Goal: Obtain resource: Download file/media

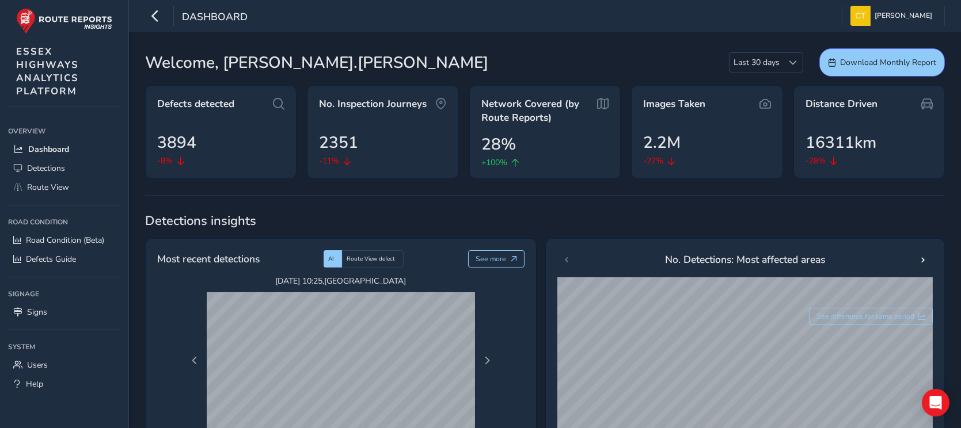
scroll to position [345, 0]
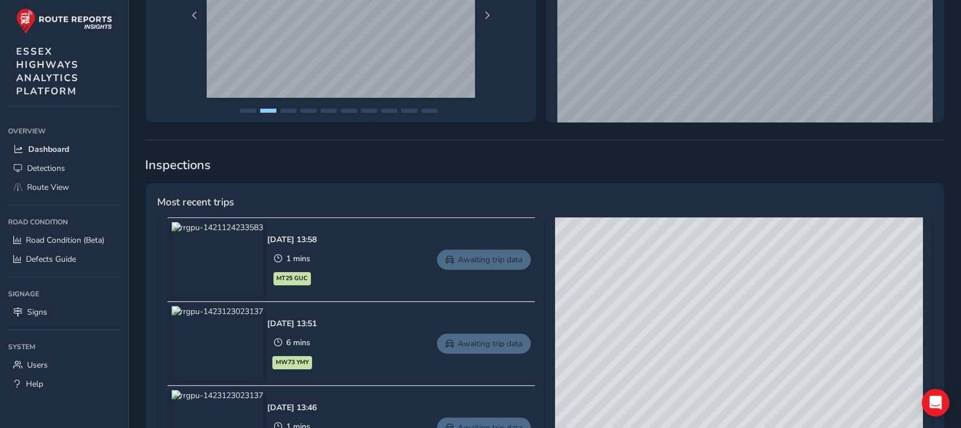
drag, startPoint x: 799, startPoint y: 300, endPoint x: 759, endPoint y: 244, distance: 69.0
click at [759, 244] on div "© Mapbox © OpenStreetMap Improve this map © Maxar" at bounding box center [739, 388] width 368 height 340
drag, startPoint x: 787, startPoint y: 320, endPoint x: 823, endPoint y: 273, distance: 59.5
click at [823, 273] on div "© Mapbox © OpenStreetMap Improve this map © Maxar" at bounding box center [739, 388] width 368 height 340
drag, startPoint x: 679, startPoint y: 345, endPoint x: 757, endPoint y: 248, distance: 124.5
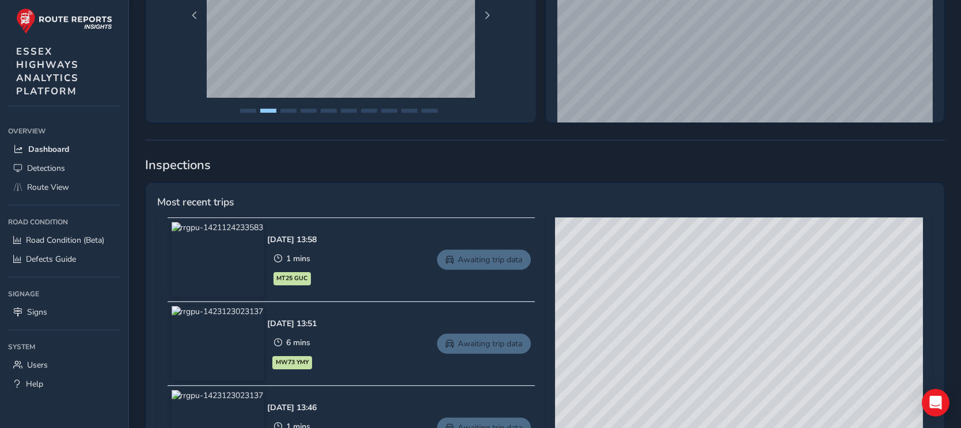
click at [757, 248] on div "© Mapbox © OpenStreetMap Improve this map © Maxar" at bounding box center [739, 388] width 368 height 340
drag, startPoint x: 678, startPoint y: 340, endPoint x: 768, endPoint y: 301, distance: 98.2
click at [768, 301] on div "© Mapbox © OpenStreetMap Improve this map © Maxar" at bounding box center [739, 388] width 368 height 340
drag, startPoint x: 639, startPoint y: 318, endPoint x: 679, endPoint y: 320, distance: 40.9
click at [679, 320] on div "© Mapbox © OpenStreetMap Improve this map © Maxar" at bounding box center [739, 388] width 368 height 340
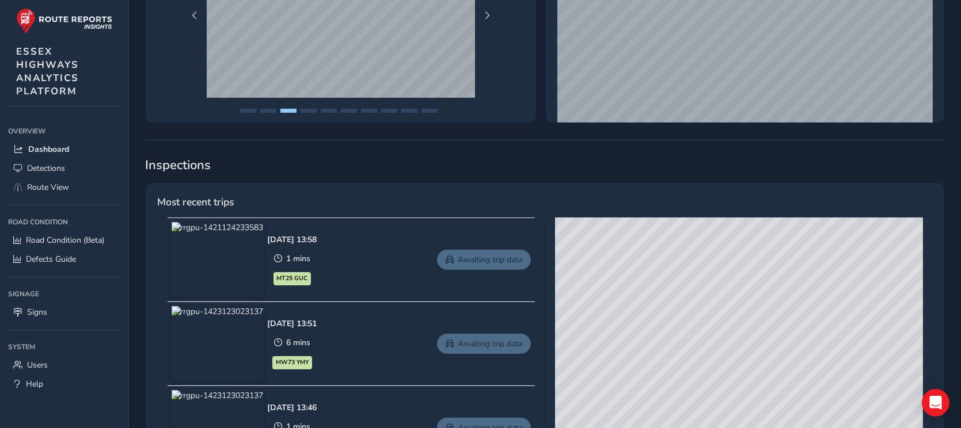
drag, startPoint x: 665, startPoint y: 289, endPoint x: 679, endPoint y: 354, distance: 66.1
click at [679, 354] on div "© Mapbox © OpenStreetMap Improve this map © Maxar" at bounding box center [739, 388] width 368 height 340
drag, startPoint x: 711, startPoint y: 364, endPoint x: 696, endPoint y: 237, distance: 128.1
click at [696, 237] on div "© Mapbox © OpenStreetMap Improve this map © Maxar" at bounding box center [739, 388] width 368 height 340
drag, startPoint x: 674, startPoint y: 345, endPoint x: 697, endPoint y: 239, distance: 108.4
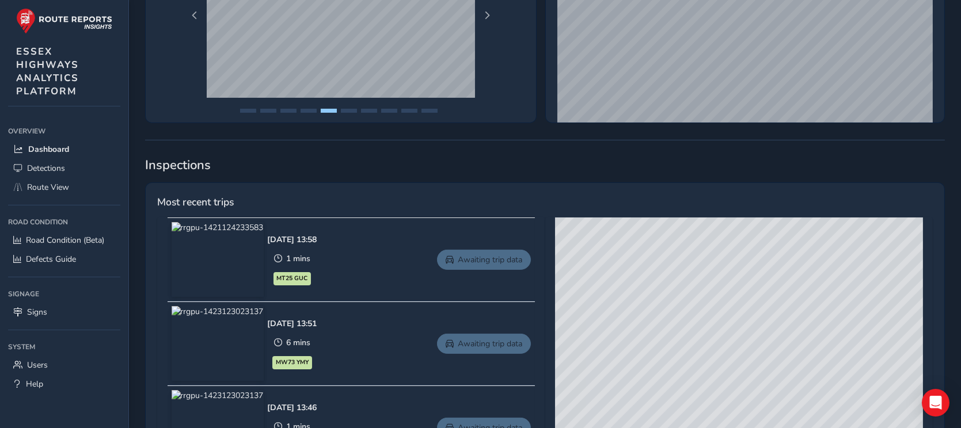
click at [697, 239] on div "© Mapbox © OpenStreetMap Improve this map © Maxar" at bounding box center [739, 388] width 368 height 340
drag, startPoint x: 699, startPoint y: 335, endPoint x: 660, endPoint y: 245, distance: 97.2
click at [660, 245] on div "© Mapbox © OpenStreetMap Improve this map © Maxar" at bounding box center [739, 388] width 368 height 340
drag, startPoint x: 662, startPoint y: 262, endPoint x: 677, endPoint y: 372, distance: 111.0
click at [677, 372] on div "© Mapbox © OpenStreetMap Improve this map © Maxar" at bounding box center [739, 388] width 368 height 340
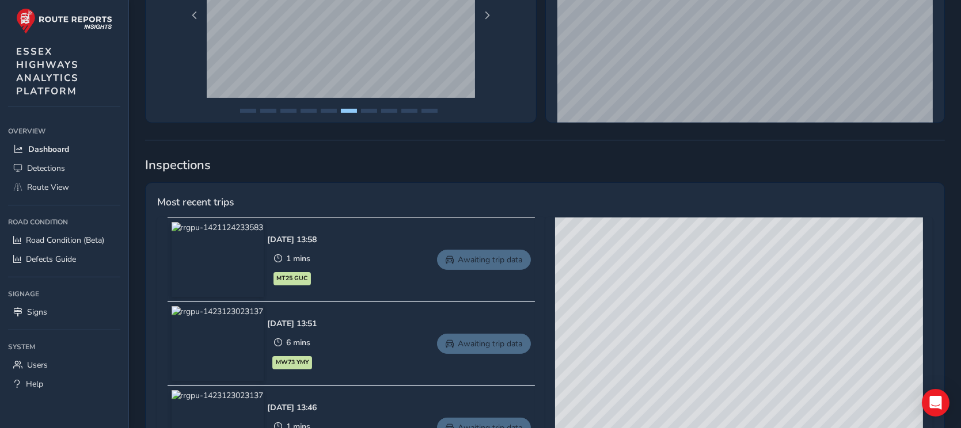
drag, startPoint x: 648, startPoint y: 285, endPoint x: 682, endPoint y: 335, distance: 60.1
click at [683, 335] on div "© Mapbox © OpenStreetMap Improve this map © Maxar" at bounding box center [739, 388] width 368 height 340
drag, startPoint x: 703, startPoint y: 232, endPoint x: 685, endPoint y: 350, distance: 119.4
click at [685, 350] on div "© Mapbox © OpenStreetMap Improve this map © Maxar" at bounding box center [739, 388] width 368 height 340
drag, startPoint x: 744, startPoint y: 341, endPoint x: 677, endPoint y: 248, distance: 114.6
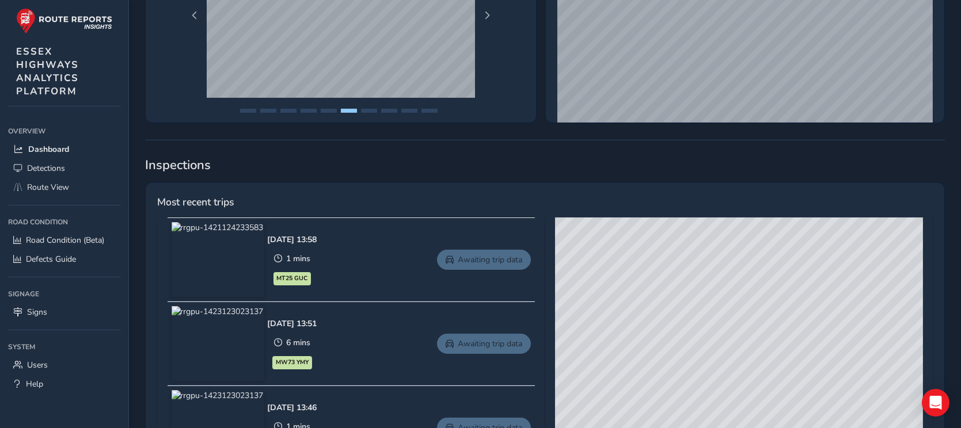
click at [677, 248] on div "© Mapbox © OpenStreetMap Improve this map © Maxar" at bounding box center [739, 388] width 368 height 340
drag, startPoint x: 650, startPoint y: 290, endPoint x: 644, endPoint y: 313, distance: 23.6
click at [644, 313] on div "© Mapbox © OpenStreetMap Improve this map © Maxar" at bounding box center [739, 388] width 368 height 340
drag, startPoint x: 632, startPoint y: 297, endPoint x: 688, endPoint y: 328, distance: 64.2
click at [688, 328] on div "© Mapbox © OpenStreetMap Improve this map © Maxar" at bounding box center [739, 388] width 368 height 340
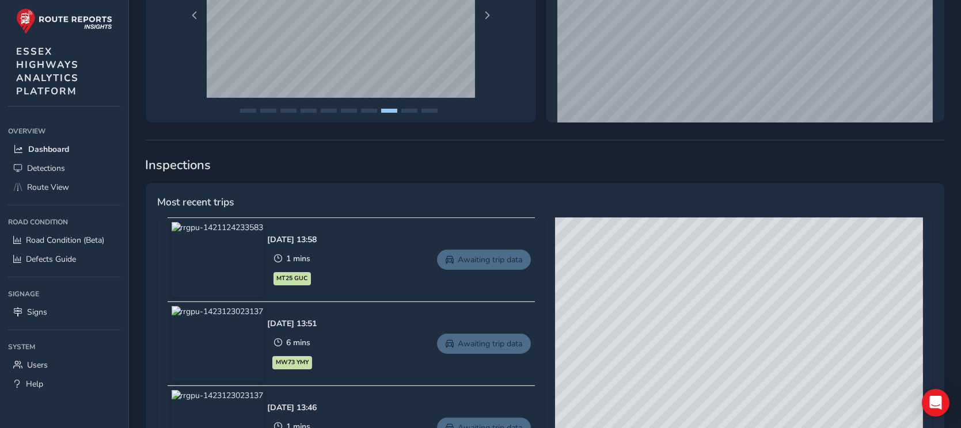
click at [655, 312] on div "© Mapbox © OpenStreetMap Improve this map © Maxar" at bounding box center [739, 388] width 368 height 340
click at [657, 304] on div "© Mapbox © OpenStreetMap Improve this map © Maxar" at bounding box center [739, 388] width 368 height 340
drag, startPoint x: 688, startPoint y: 317, endPoint x: 687, endPoint y: 338, distance: 21.3
click at [687, 338] on div "© Mapbox © OpenStreetMap Improve this map © Maxar" at bounding box center [739, 388] width 368 height 340
drag, startPoint x: 691, startPoint y: 316, endPoint x: 734, endPoint y: 256, distance: 73.0
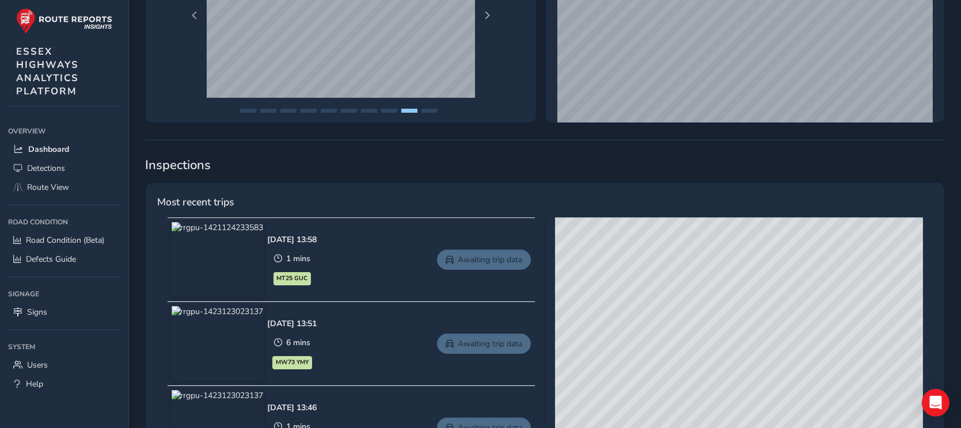
click at [716, 261] on div "© Mapbox © OpenStreetMap Improve this map © Maxar" at bounding box center [739, 388] width 368 height 340
click at [52, 148] on span "Dashboard" at bounding box center [48, 149] width 41 height 11
click at [49, 183] on span "Route View" at bounding box center [48, 187] width 42 height 11
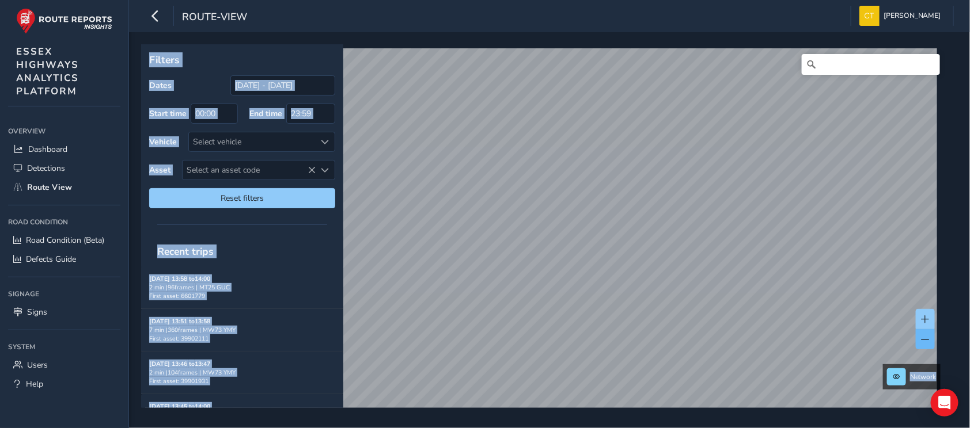
click at [926, 336] on span at bounding box center [925, 340] width 8 height 8
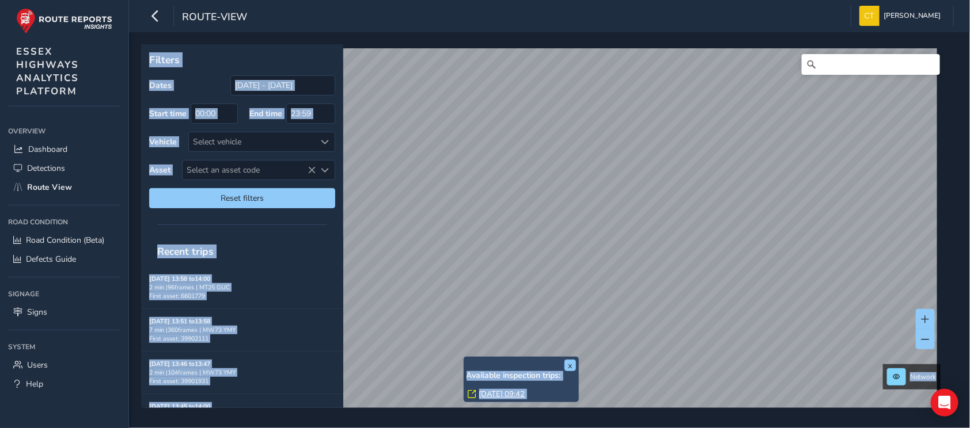
click at [495, 394] on link "[DATE] 09:42" at bounding box center [502, 394] width 46 height 10
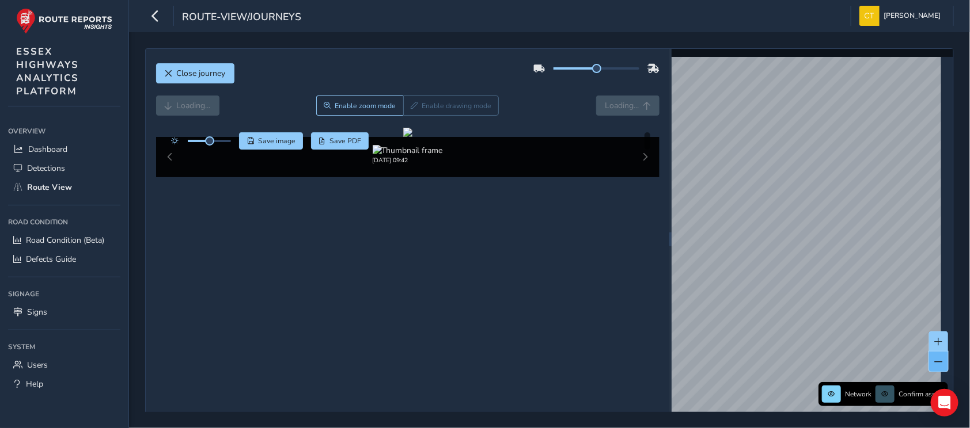
click at [935, 365] on span at bounding box center [939, 362] width 8 height 8
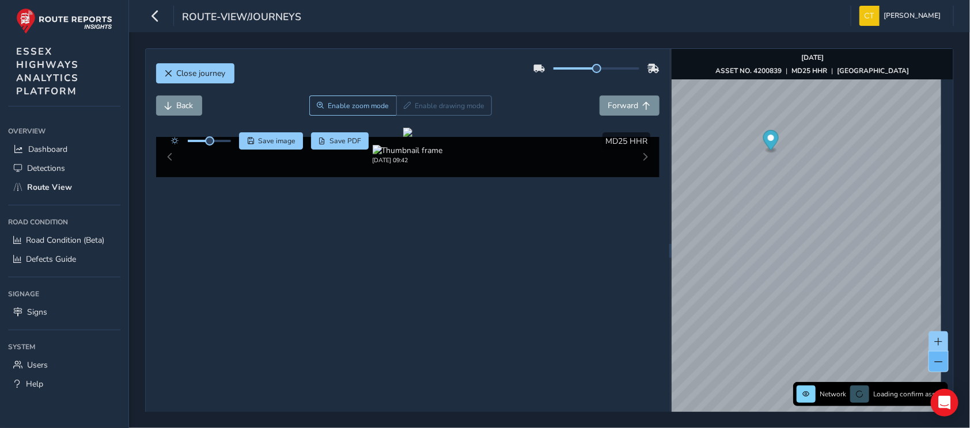
click at [935, 365] on span at bounding box center [939, 362] width 8 height 8
click at [623, 100] on span "Forward" at bounding box center [623, 105] width 31 height 11
click at [621, 102] on span "Forward" at bounding box center [623, 105] width 31 height 11
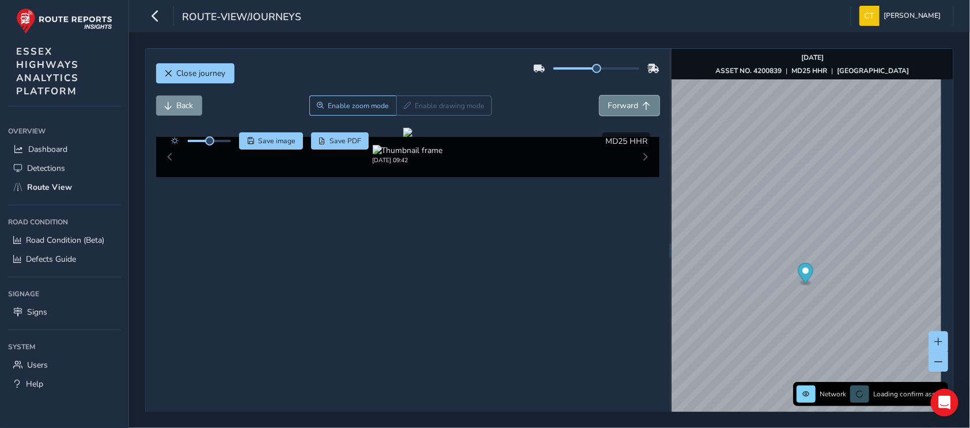
click at [621, 102] on span "Forward" at bounding box center [623, 105] width 31 height 11
click at [618, 104] on span "Forward" at bounding box center [623, 105] width 31 height 11
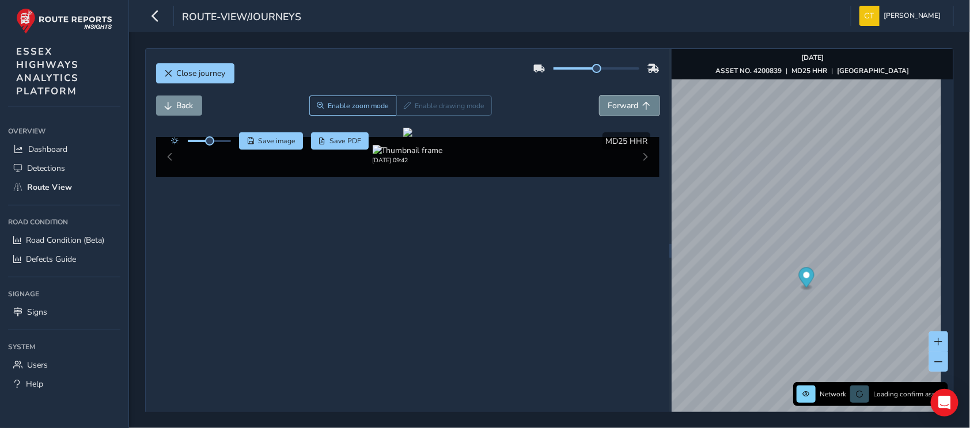
click at [618, 104] on span "Forward" at bounding box center [623, 105] width 31 height 11
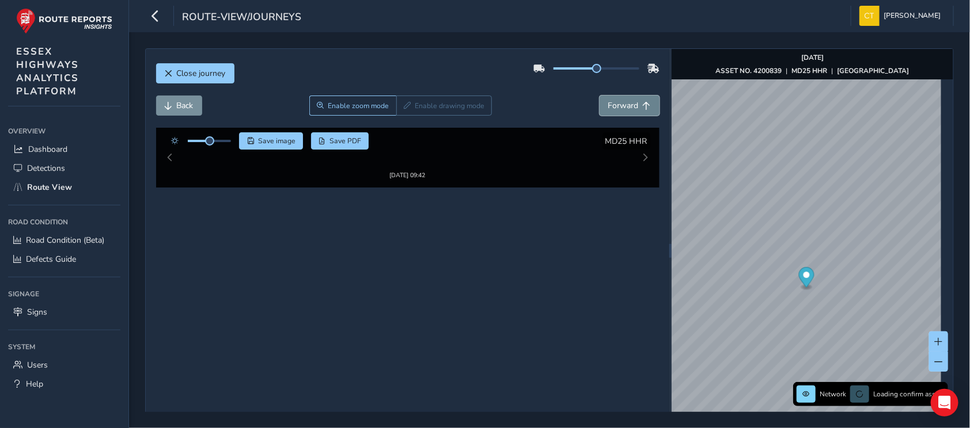
click at [618, 104] on span "Forward" at bounding box center [623, 105] width 31 height 11
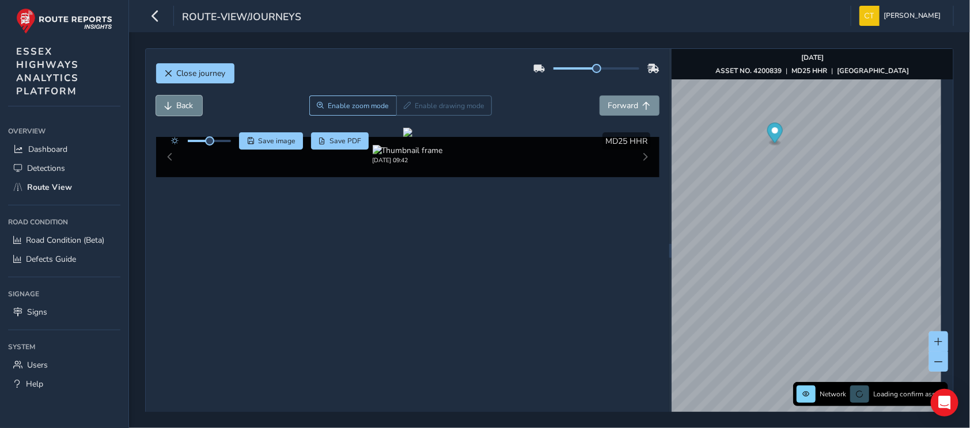
click at [171, 102] on span "Back" at bounding box center [169, 106] width 8 height 8
click at [172, 102] on span "Back" at bounding box center [169, 106] width 8 height 8
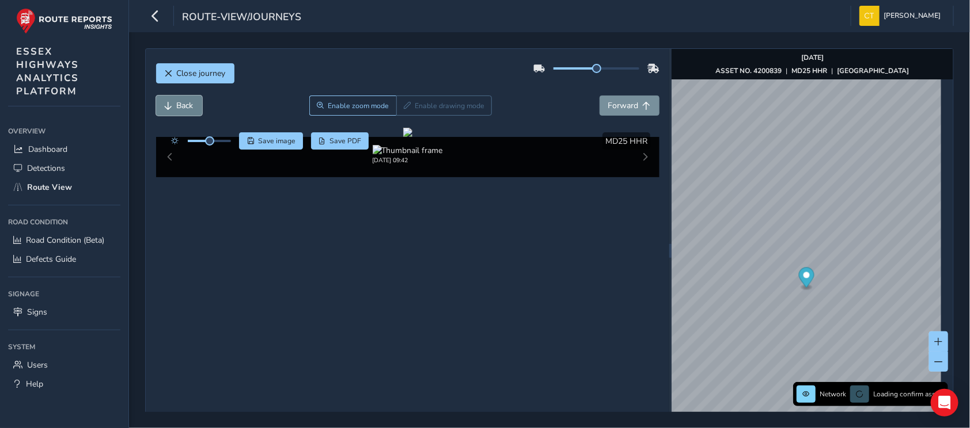
click at [172, 102] on span "Back" at bounding box center [169, 106] width 8 height 8
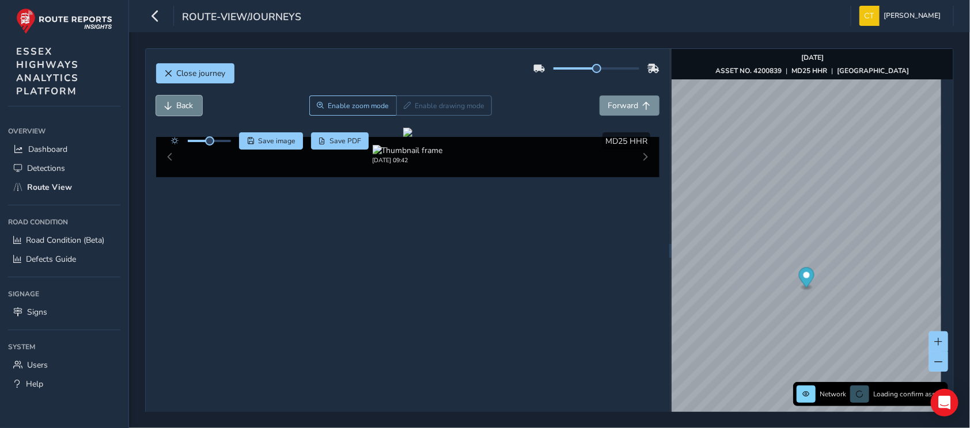
click at [172, 102] on span "Back" at bounding box center [169, 106] width 8 height 8
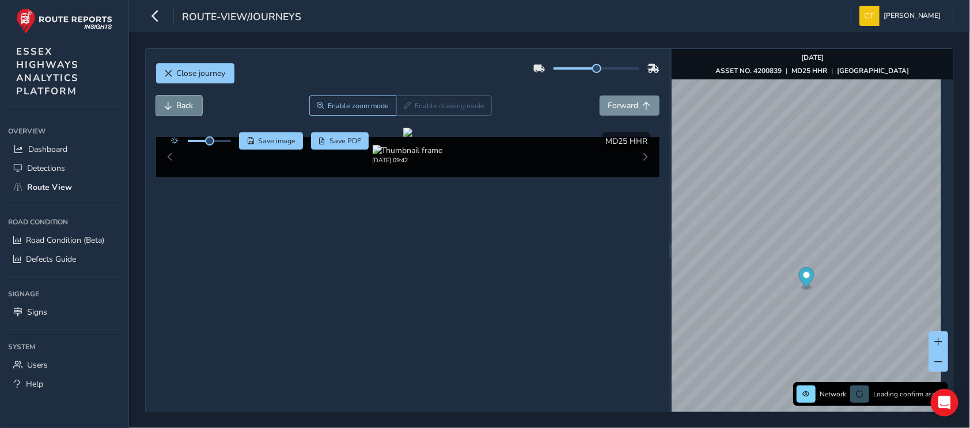
click at [172, 102] on span "Back" at bounding box center [169, 106] width 8 height 8
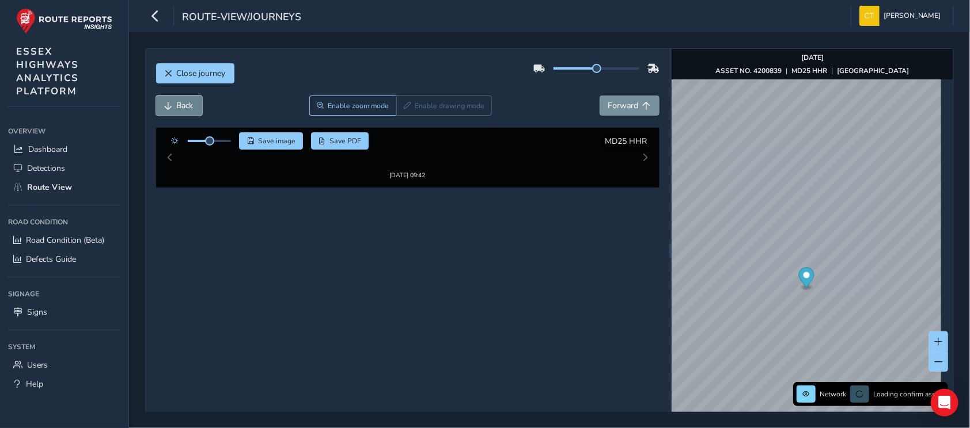
click at [172, 102] on span "Back" at bounding box center [169, 106] width 8 height 8
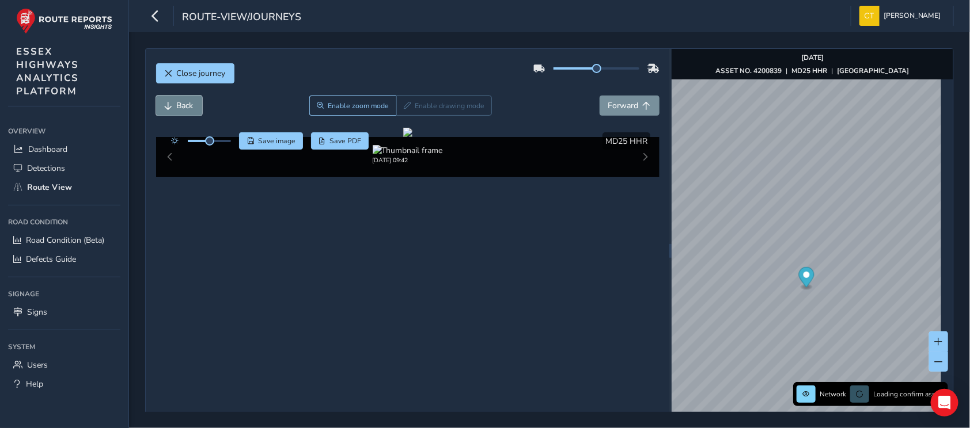
click at [172, 102] on span "Back" at bounding box center [169, 106] width 8 height 8
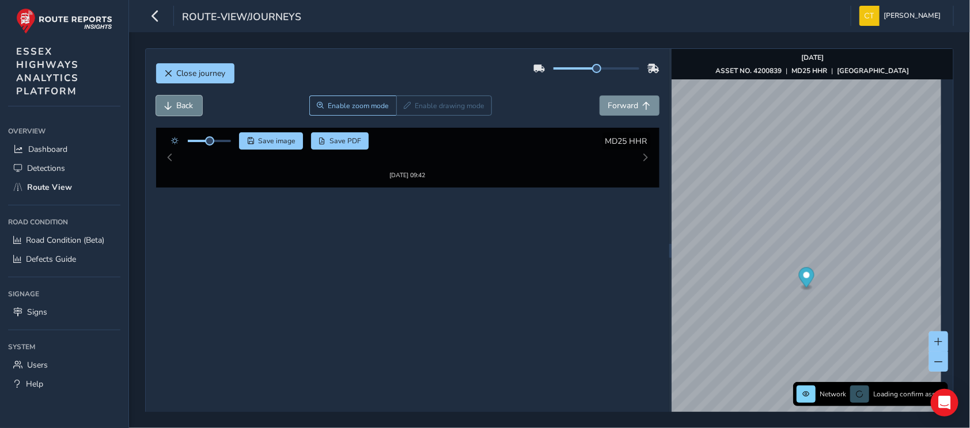
click at [172, 102] on span "Back" at bounding box center [169, 106] width 8 height 8
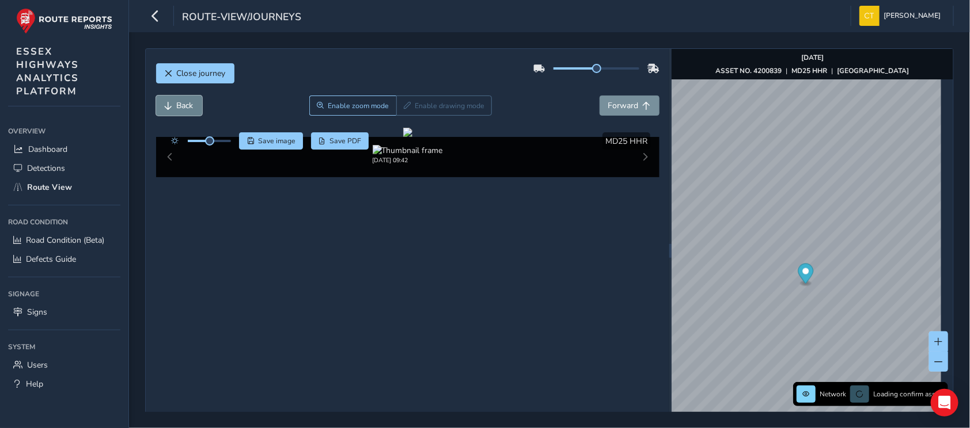
click at [172, 102] on span "Back" at bounding box center [169, 106] width 8 height 8
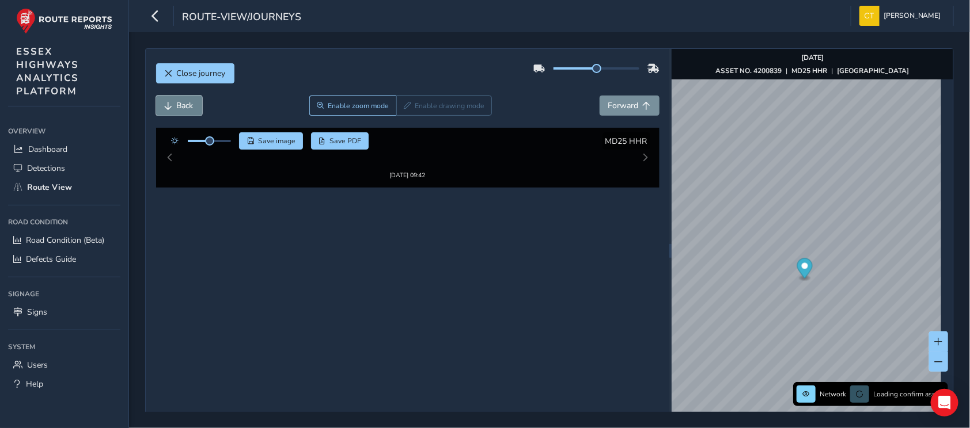
click at [172, 102] on span "Back" at bounding box center [169, 106] width 8 height 8
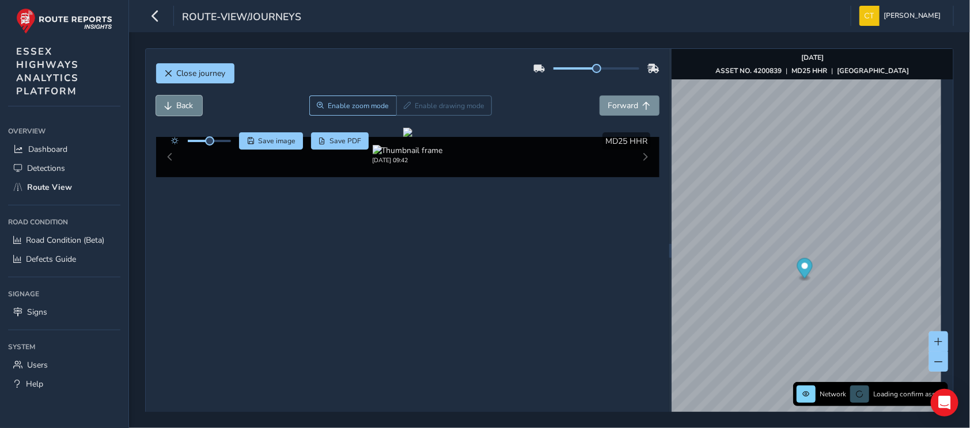
click at [172, 102] on span "Back" at bounding box center [169, 106] width 8 height 8
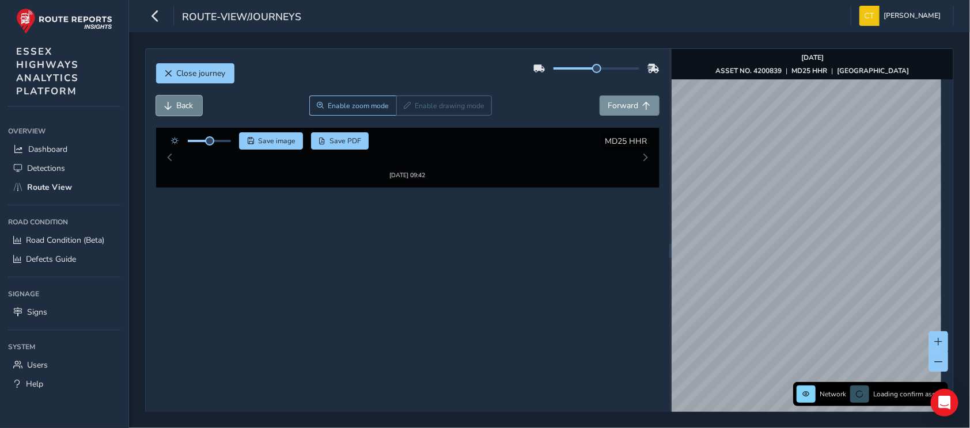
click at [172, 102] on span "Back" at bounding box center [169, 106] width 8 height 8
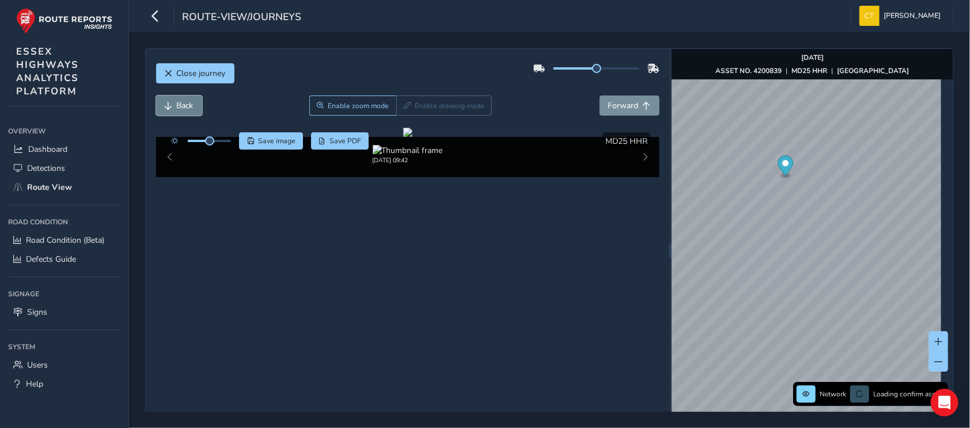
click at [172, 102] on span "Back" at bounding box center [169, 106] width 8 height 8
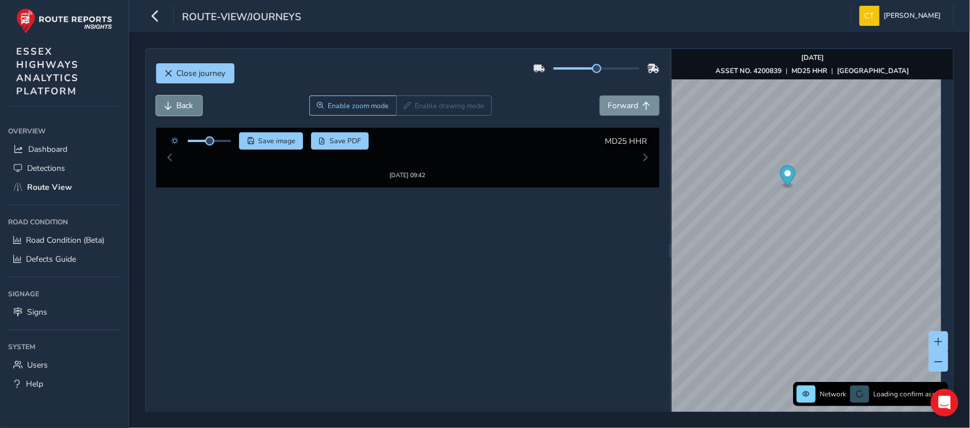
click at [172, 102] on span "Back" at bounding box center [169, 106] width 8 height 8
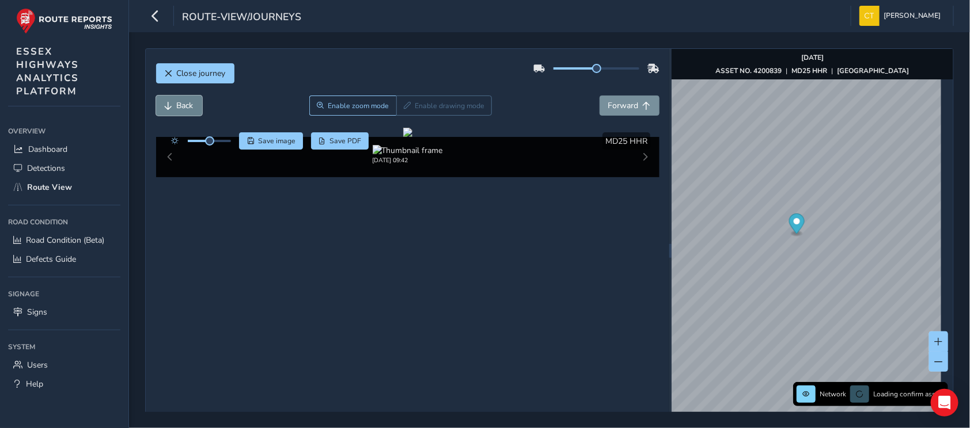
click at [172, 102] on span "Back" at bounding box center [169, 106] width 8 height 8
click at [171, 102] on span "Back" at bounding box center [169, 106] width 8 height 8
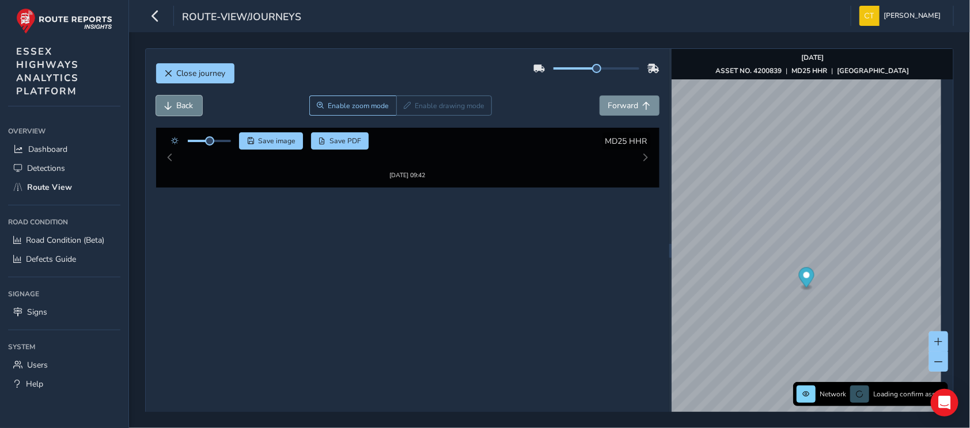
click at [171, 102] on span "Back" at bounding box center [169, 106] width 8 height 8
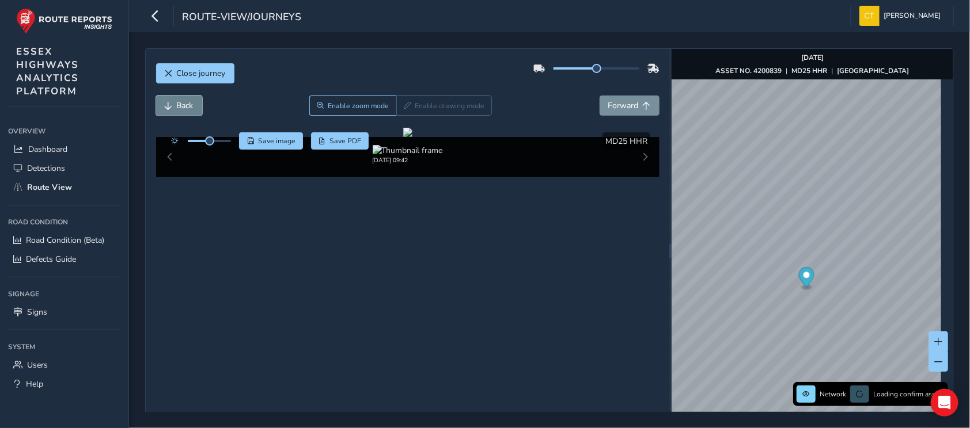
click at [171, 102] on span "Back" at bounding box center [169, 106] width 8 height 8
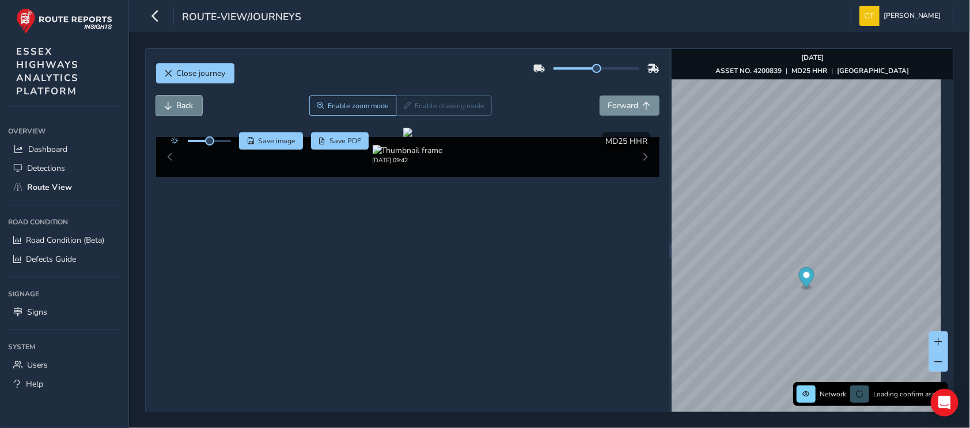
click at [170, 102] on span "Back" at bounding box center [169, 106] width 8 height 8
click at [623, 100] on span "Forward" at bounding box center [623, 105] width 31 height 11
click at [622, 100] on span "Forward" at bounding box center [623, 105] width 31 height 11
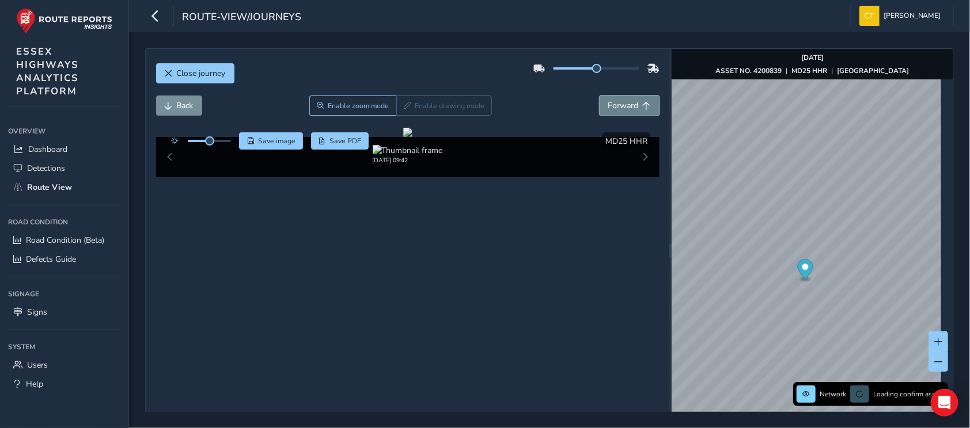
click at [622, 101] on span "Forward" at bounding box center [623, 105] width 31 height 11
click at [180, 105] on span "Back" at bounding box center [185, 105] width 17 height 11
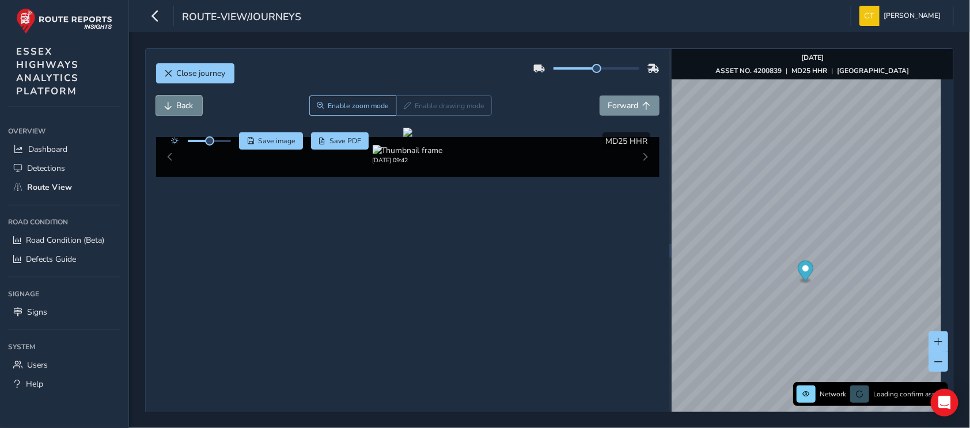
click at [180, 105] on span "Back" at bounding box center [185, 105] width 17 height 11
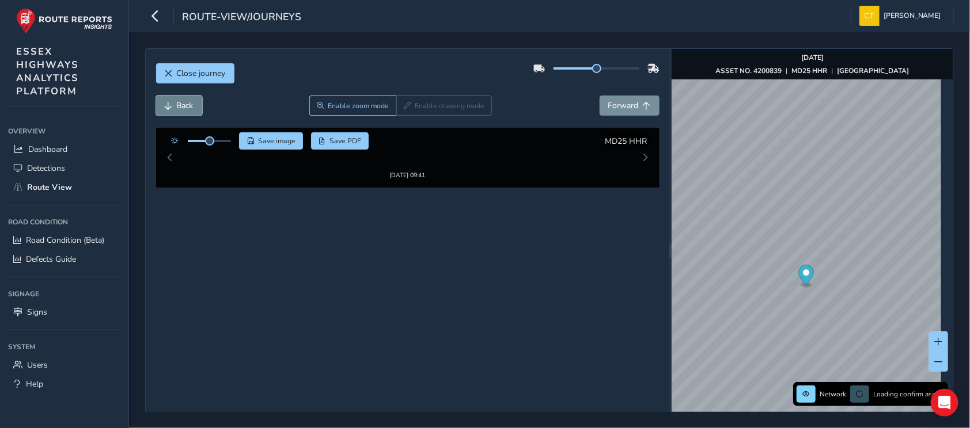
click at [180, 105] on span "Back" at bounding box center [185, 105] width 17 height 11
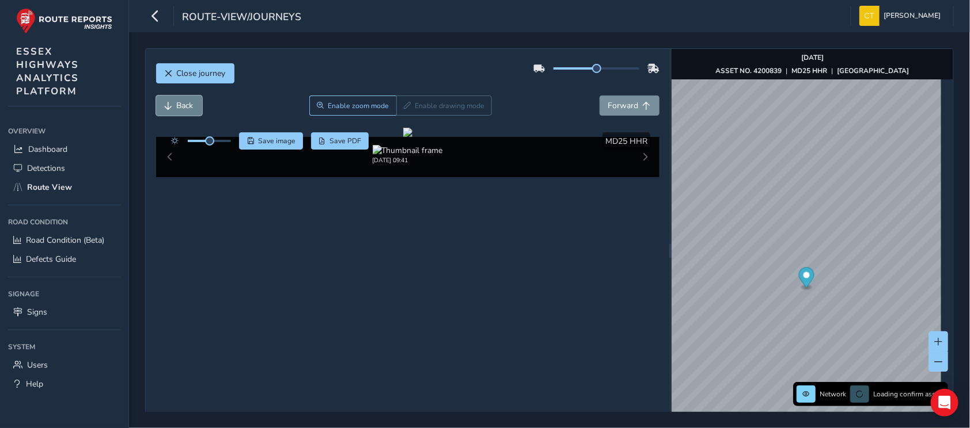
click at [180, 105] on span "Back" at bounding box center [185, 105] width 17 height 11
click at [620, 102] on span "Forward" at bounding box center [623, 105] width 31 height 11
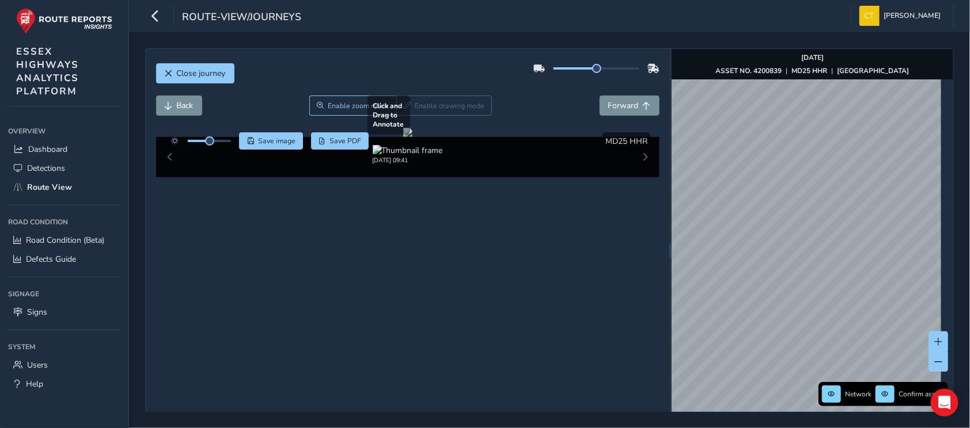
drag, startPoint x: 552, startPoint y: 256, endPoint x: 439, endPoint y: 264, distance: 113.1
click at [412, 137] on div at bounding box center [407, 132] width 9 height 9
drag, startPoint x: 523, startPoint y: 257, endPoint x: 561, endPoint y: 260, distance: 38.7
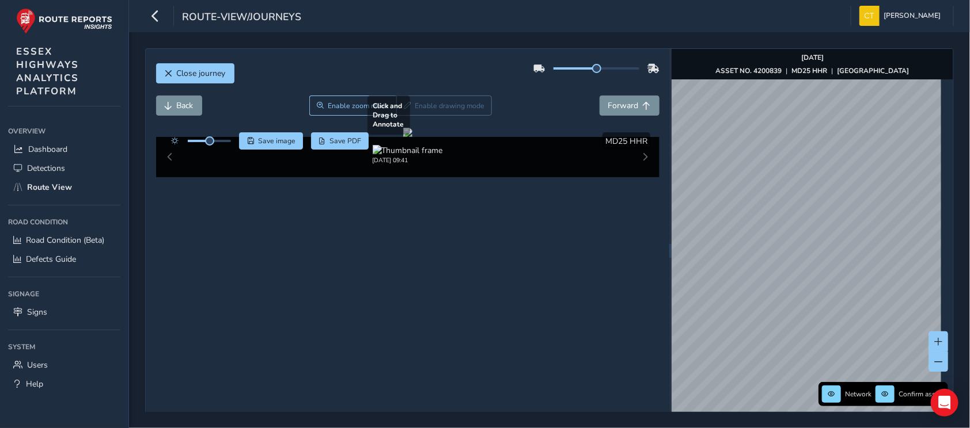
click at [412, 137] on div at bounding box center [407, 132] width 9 height 9
click at [935, 344] on span at bounding box center [939, 342] width 8 height 8
click at [211, 140] on span at bounding box center [209, 140] width 9 height 9
drag, startPoint x: 212, startPoint y: 141, endPoint x: 225, endPoint y: 146, distance: 13.5
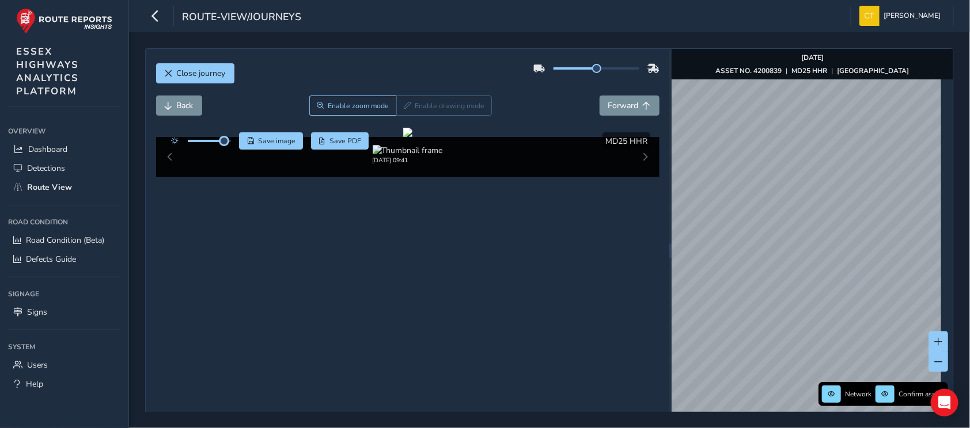
click at [225, 146] on div at bounding box center [198, 140] width 66 height 17
click at [185, 107] on span "Back" at bounding box center [185, 105] width 17 height 11
click at [271, 139] on span "Save image" at bounding box center [276, 140] width 37 height 9
click at [613, 101] on span "Forward" at bounding box center [623, 105] width 31 height 11
click at [180, 107] on span "Back" at bounding box center [185, 105] width 17 height 11
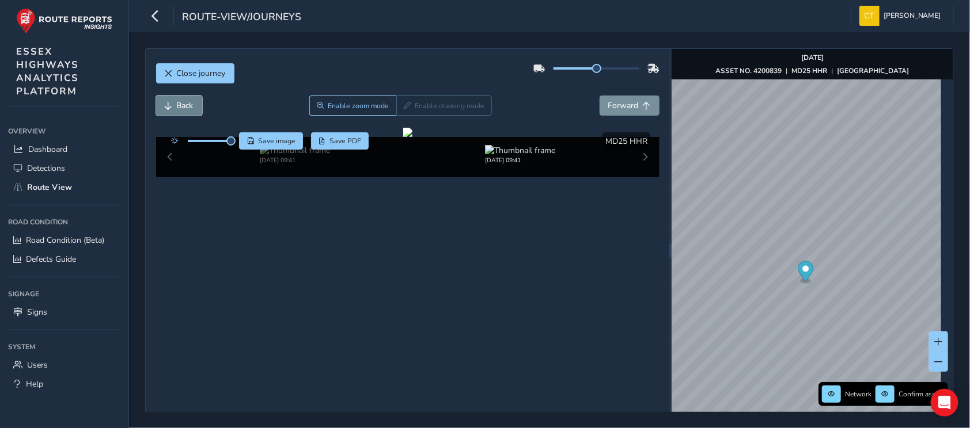
click at [180, 107] on span "Back" at bounding box center [185, 105] width 17 height 11
